Goal: Task Accomplishment & Management: Complete application form

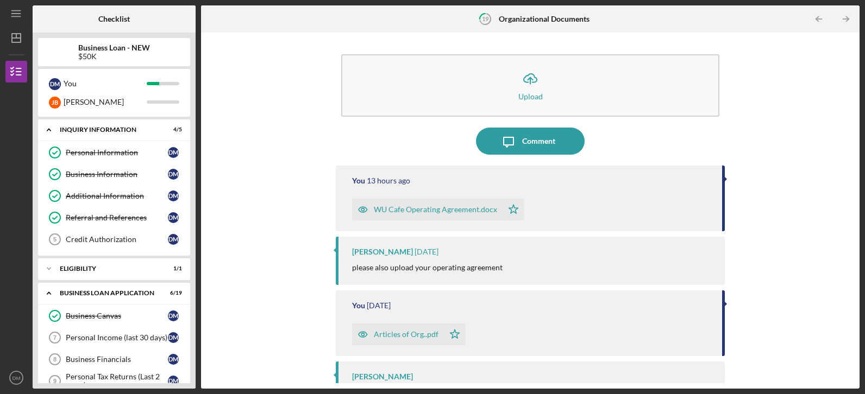
scroll to position [409, 0]
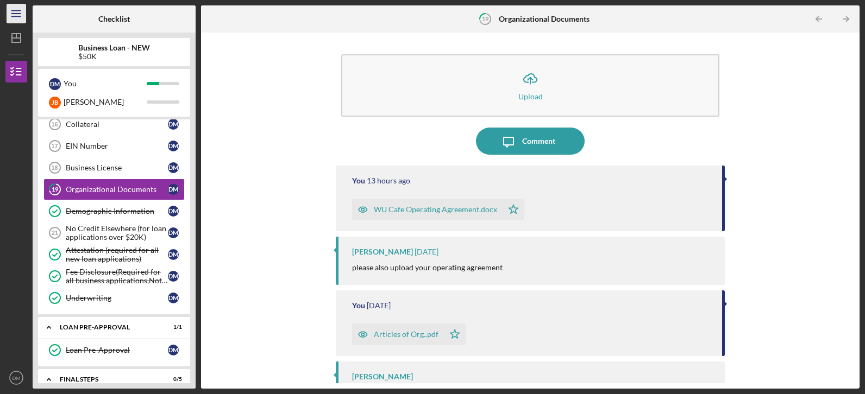
click at [14, 17] on icon "Icon/Menu" at bounding box center [16, 14] width 24 height 24
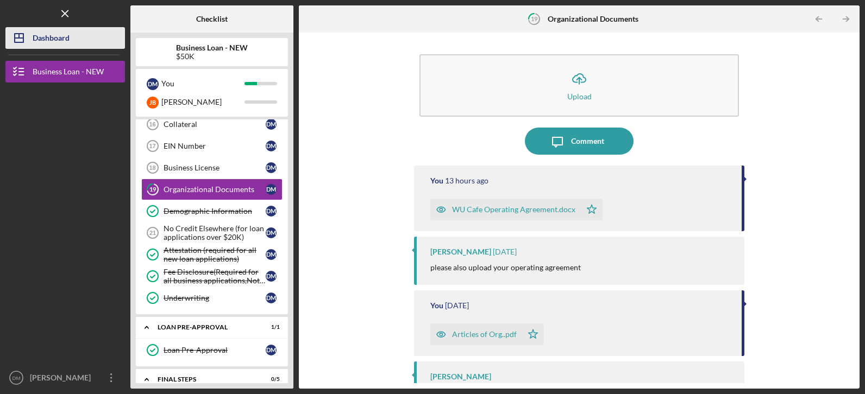
click at [53, 33] on div "Dashboard" at bounding box center [51, 39] width 37 height 24
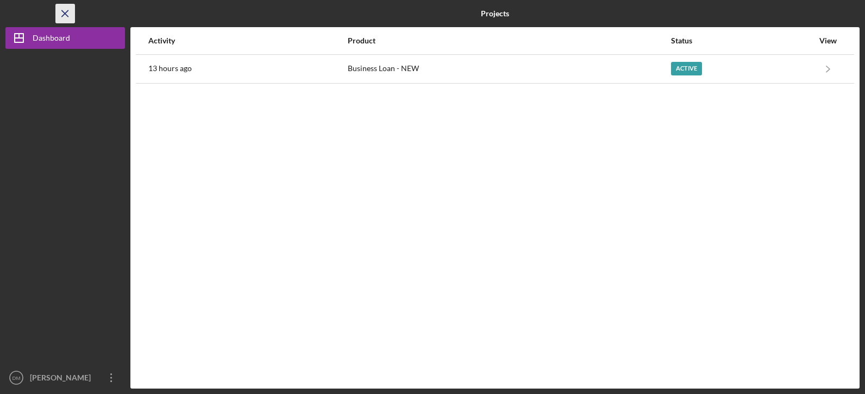
click at [68, 14] on icon "Icon/Menu Close" at bounding box center [65, 14] width 24 height 24
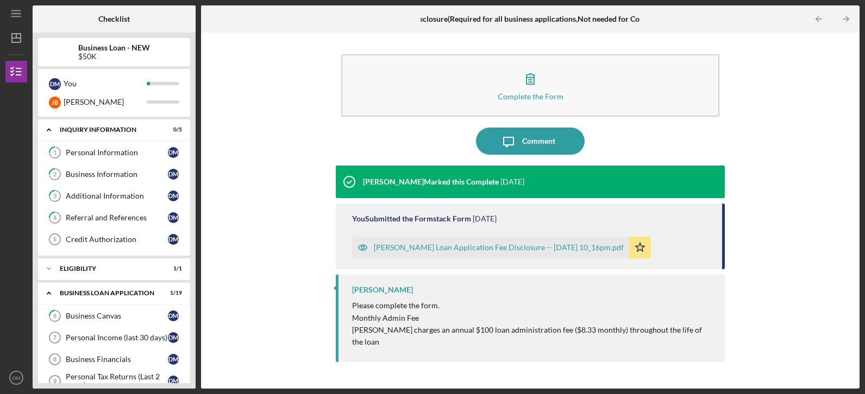
scroll to position [348, 0]
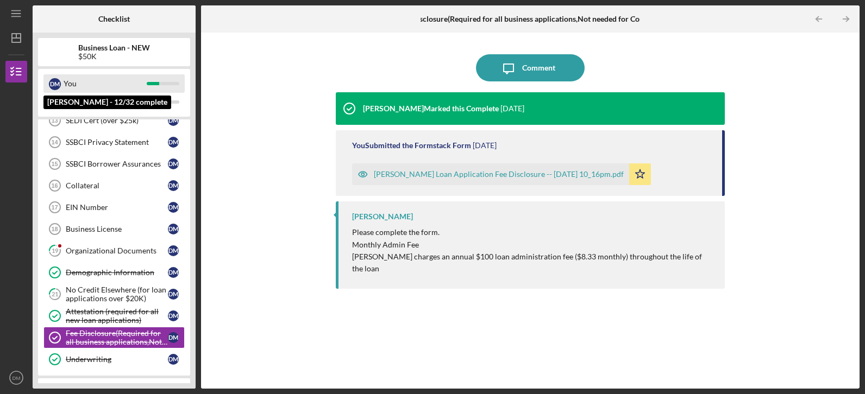
click at [74, 81] on div "You" at bounding box center [105, 83] width 83 height 18
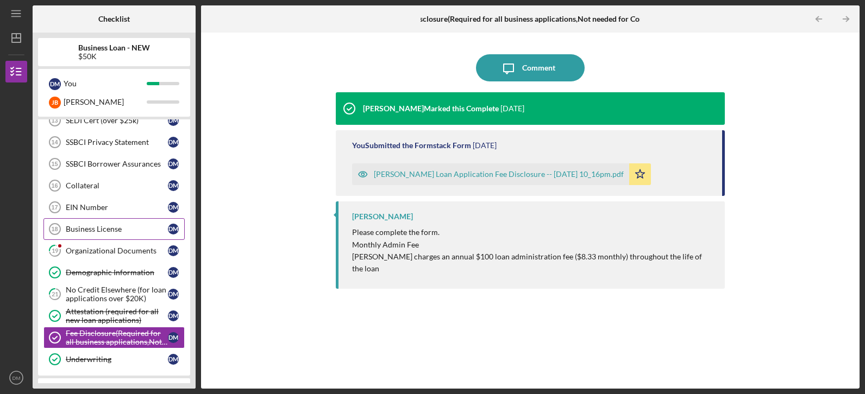
click at [90, 223] on link "Business License 18 Business License D M" at bounding box center [113, 229] width 141 height 22
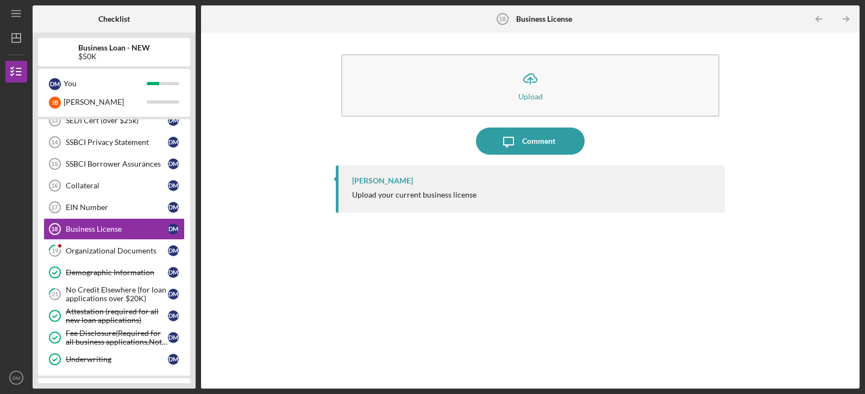
click at [386, 201] on div "Samantha O'Rourke Upload your current business license" at bounding box center [530, 189] width 388 height 47
click at [97, 206] on div "EIN Number" at bounding box center [117, 207] width 102 height 9
